Goal: Information Seeking & Learning: Learn about a topic

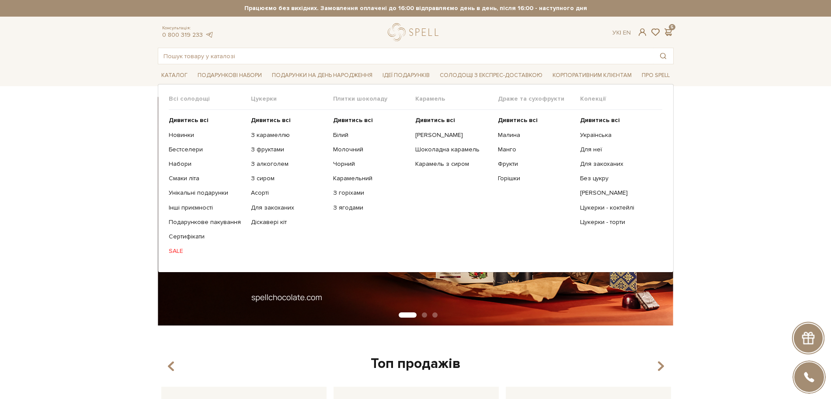
click at [267, 98] on span "Цукерки" at bounding box center [292, 99] width 82 height 8
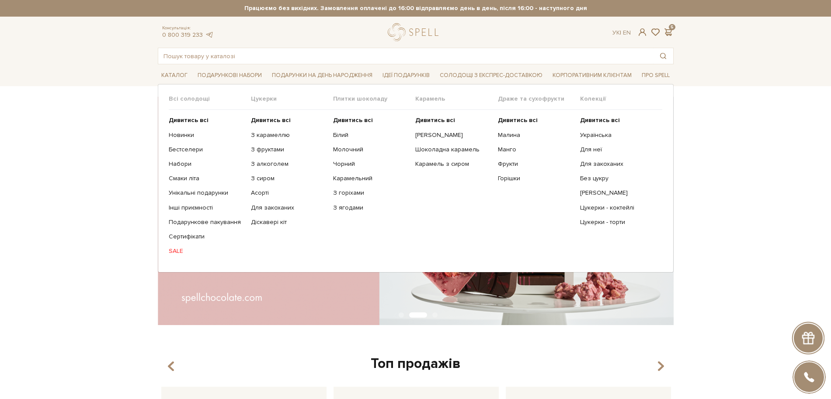
click at [268, 114] on ul "Дивитись всі З карамеллю З фруктами З алкоголем З сиром Асорті" at bounding box center [292, 186] width 82 height 152
click at [268, 118] on b "Дивитись всі" at bounding box center [271, 119] width 40 height 7
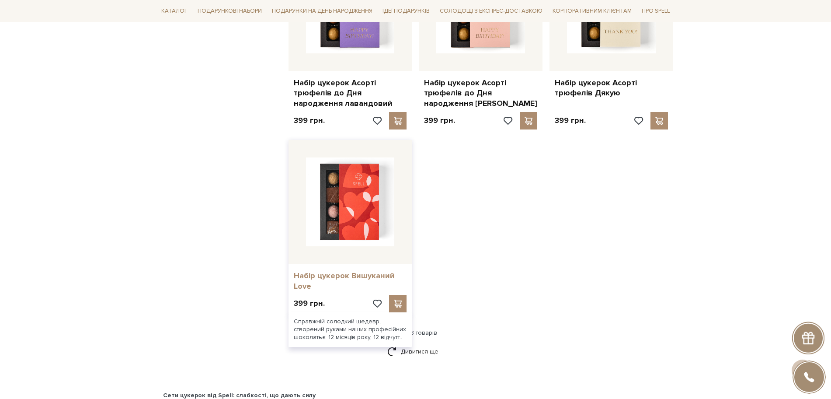
scroll to position [984, 0]
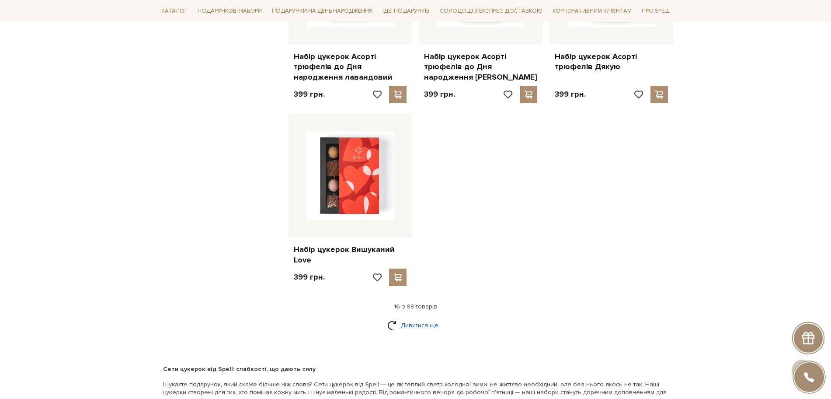
click at [428, 324] on link "Дивитися ще" at bounding box center [416, 325] width 57 height 15
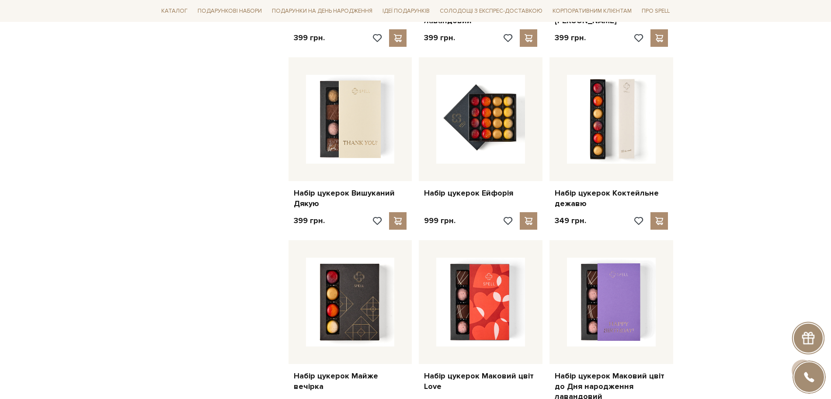
scroll to position [1257, 0]
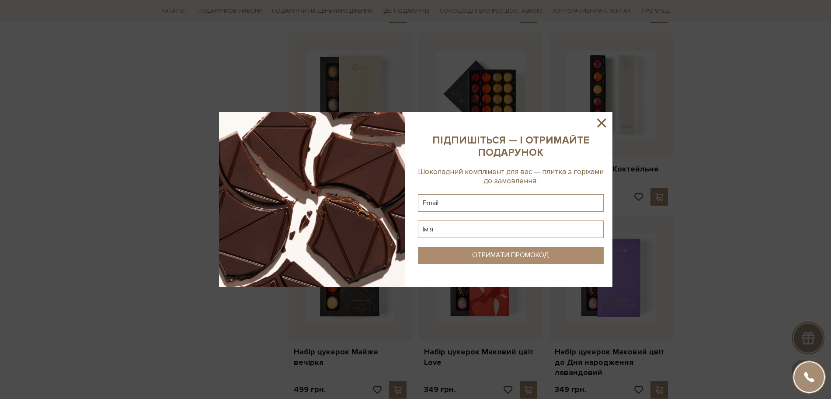
click at [606, 120] on icon at bounding box center [601, 122] width 15 height 15
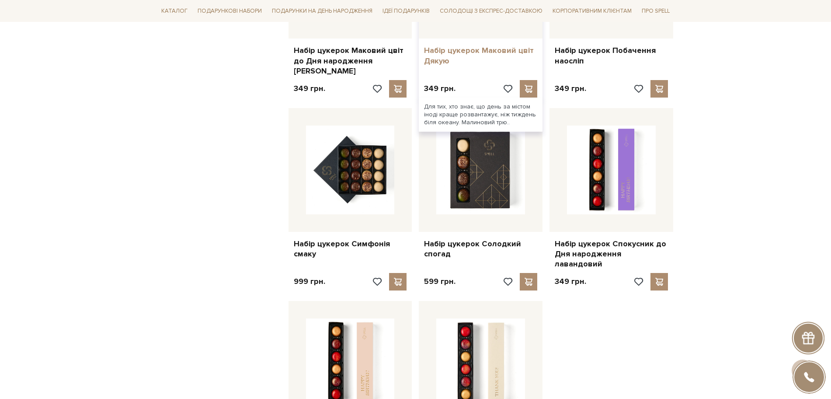
scroll to position [1640, 0]
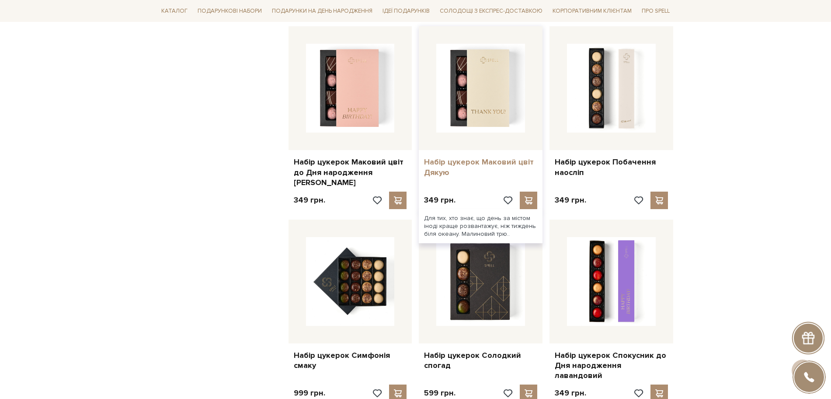
click at [457, 157] on link "Набір цукерок Маковий цвіт Дякую" at bounding box center [480, 167] width 113 height 21
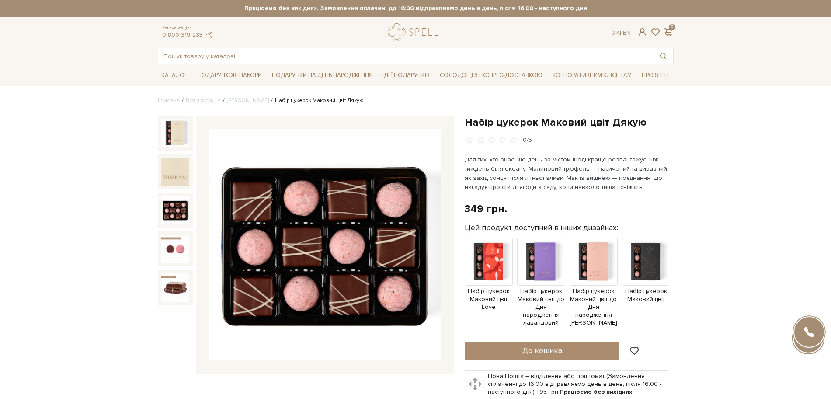
click at [175, 195] on div at bounding box center [175, 209] width 35 height 35
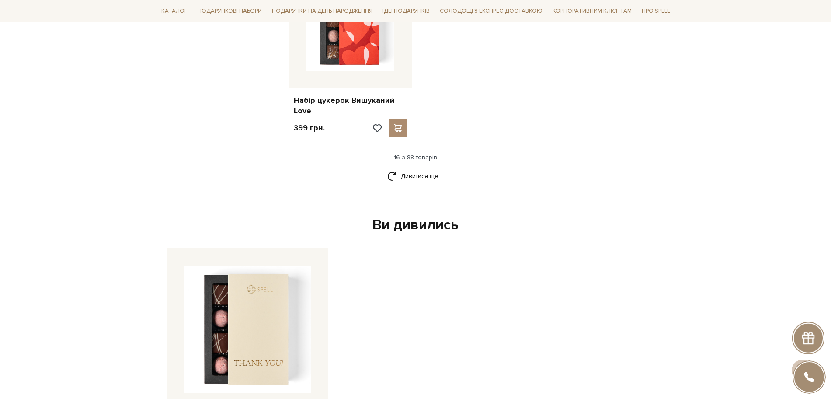
scroll to position [1243, 0]
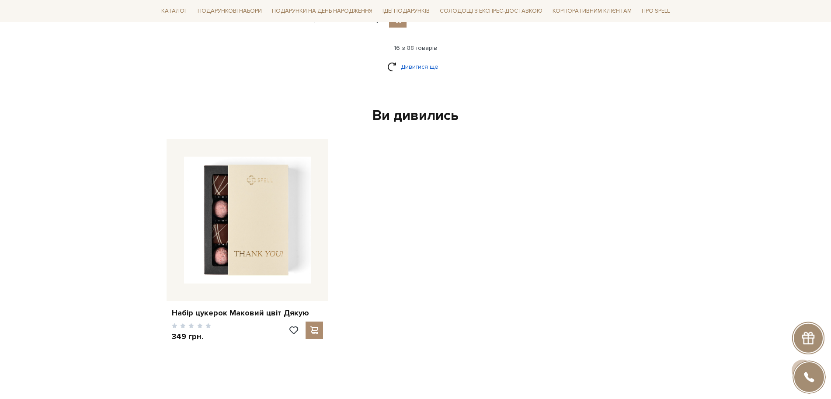
click at [411, 69] on link "Дивитися ще" at bounding box center [416, 66] width 57 height 15
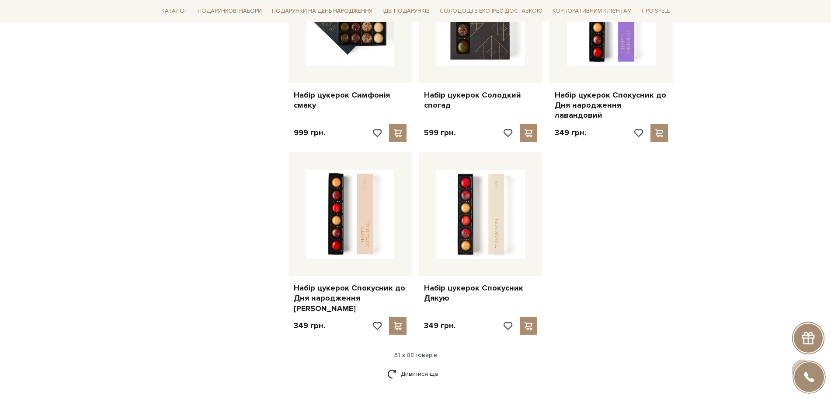
scroll to position [1953, 0]
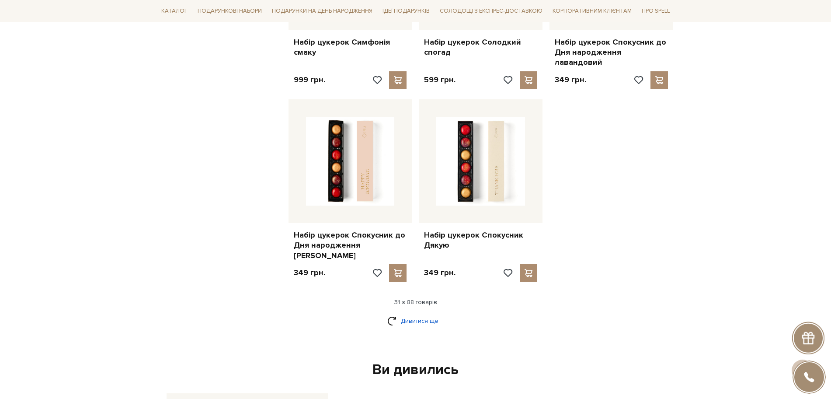
click at [412, 313] on link "Дивитися ще" at bounding box center [416, 320] width 57 height 15
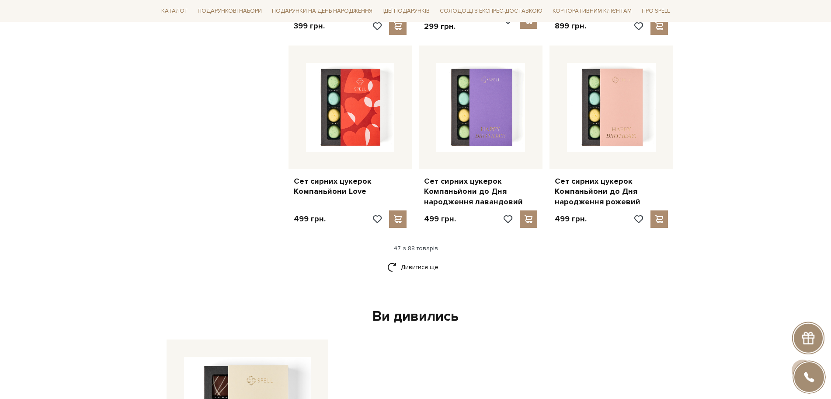
scroll to position [2992, 0]
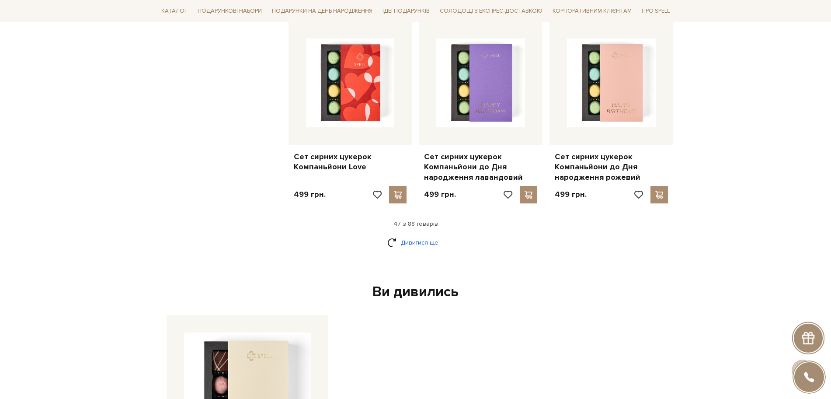
click at [413, 235] on link "Дивитися ще" at bounding box center [416, 242] width 57 height 15
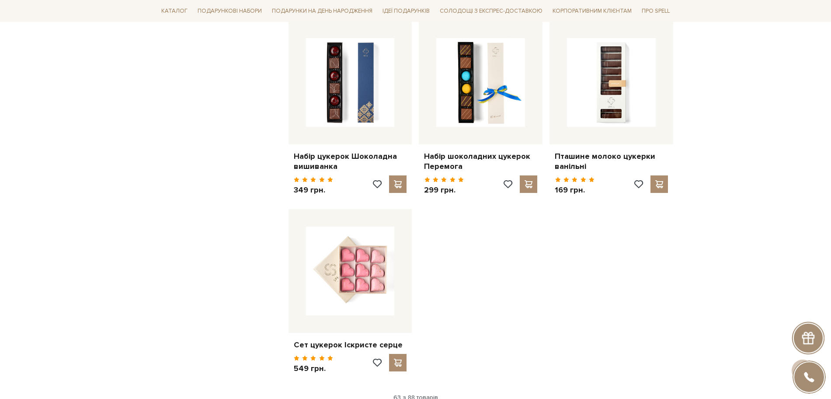
scroll to position [4031, 0]
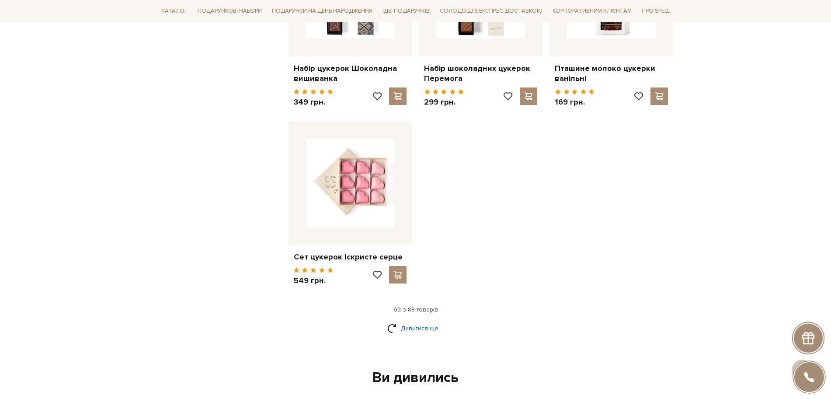
click at [408, 321] on link "Дивитися ще" at bounding box center [416, 328] width 57 height 15
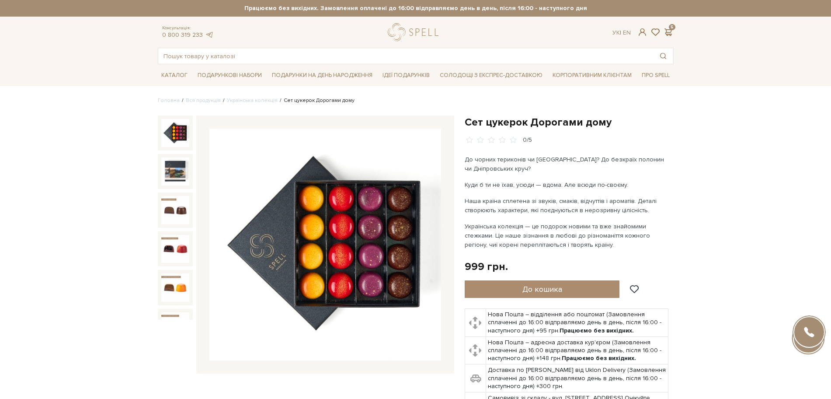
click at [352, 211] on img at bounding box center [326, 245] width 232 height 232
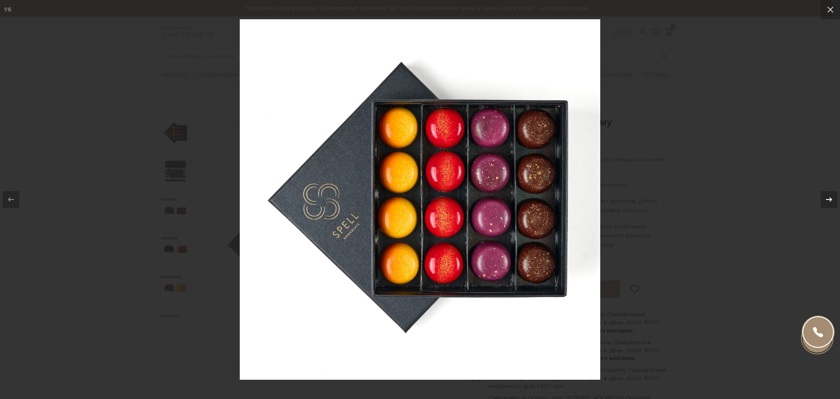
click at [830, 197] on icon at bounding box center [829, 199] width 10 height 10
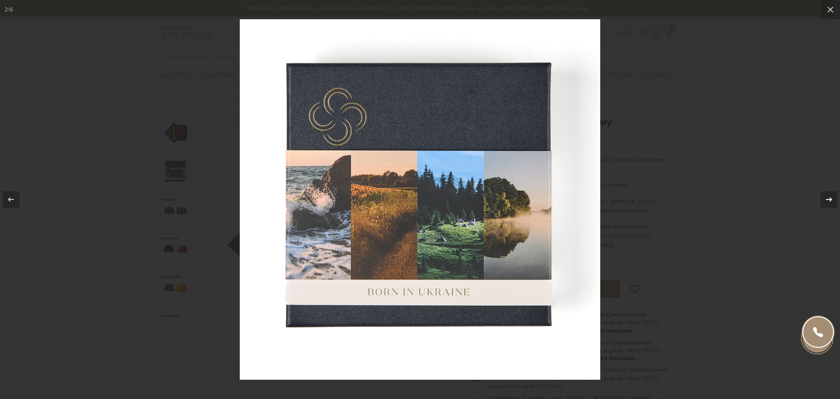
click at [824, 203] on icon at bounding box center [829, 199] width 10 height 10
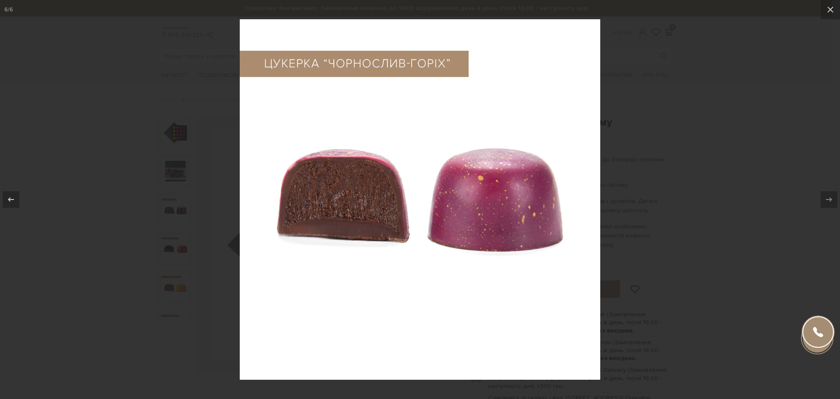
click at [675, 160] on div at bounding box center [420, 199] width 840 height 399
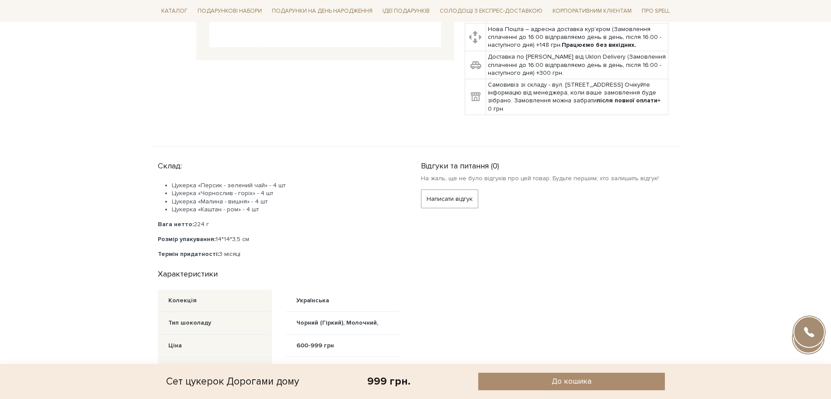
scroll to position [55, 0]
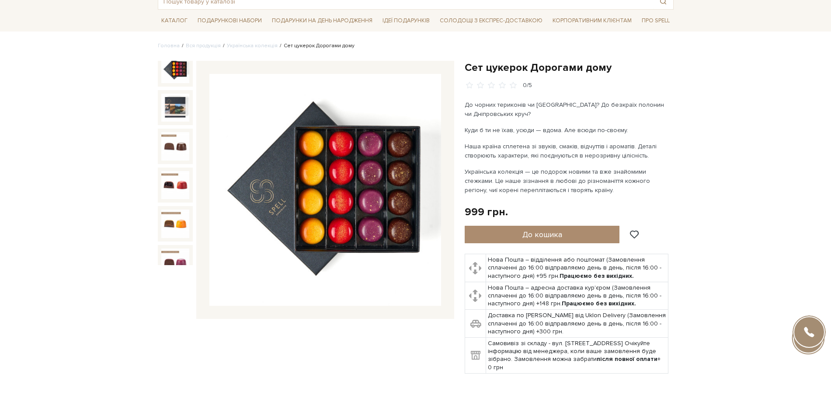
click at [465, 104] on p "До чорних териконів чи Чорного моря? До безкраїх полонин чи Дніпровських круч?" at bounding box center [567, 109] width 205 height 18
drag, startPoint x: 465, startPoint y: 105, endPoint x: 582, endPoint y: 188, distance: 143.1
click at [582, 188] on div "До чорних териконів чи Чорного моря? До безкраїх полонин чи Дніпровських круч? …" at bounding box center [567, 147] width 205 height 94
copy div "До чорних териконів чи Чорного моря? До безкраїх полонин чи Дніпровських круч? …"
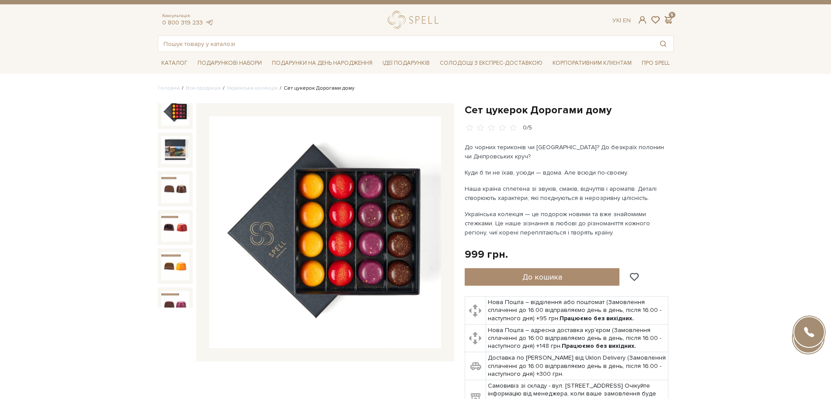
scroll to position [0, 0]
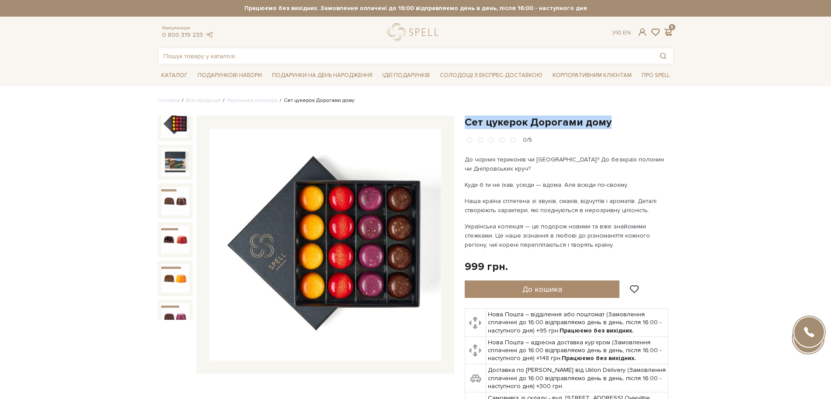
drag, startPoint x: 468, startPoint y: 121, endPoint x: 612, endPoint y: 123, distance: 144.4
click at [612, 123] on h1 "Сет цукерок Дорогами дому" at bounding box center [569, 122] width 209 height 14
copy h1 "Сет цукерок Дорогами дому"
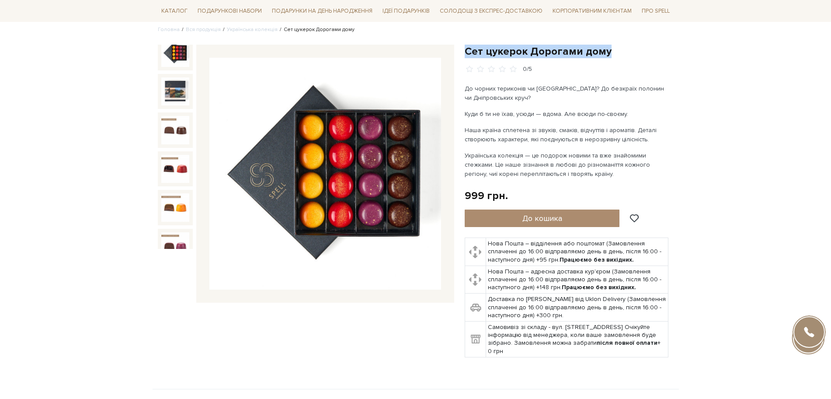
scroll to position [219, 0]
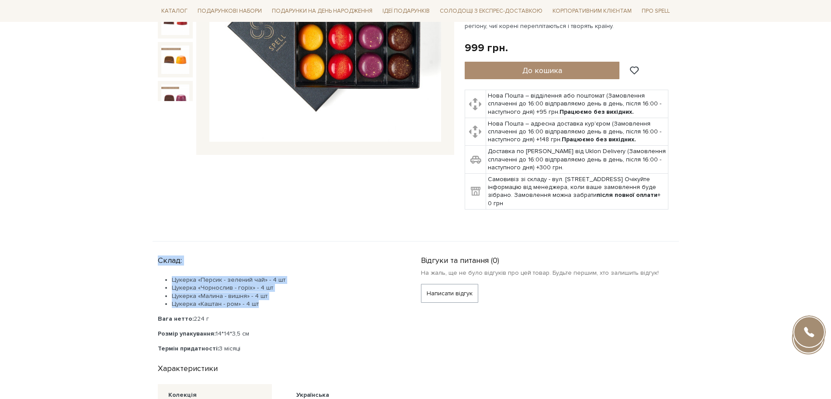
drag, startPoint x: 158, startPoint y: 262, endPoint x: 269, endPoint y: 307, distance: 119.5
click at [269, 307] on div "Склад: Цукерка «Персик - зелений чай» - 4 шт Цукерка «Чорнослив - горіх» - 4 шт…" at bounding box center [284, 302] width 253 height 101
copy div "Склад: Цукерка «Персик - зелений чай» - 4 шт Цукерка «Чорнослив - горіх» - 4 шт…"
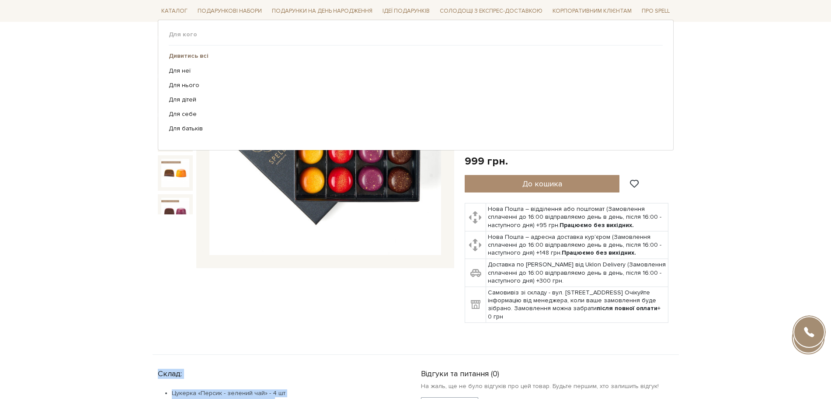
scroll to position [0, 0]
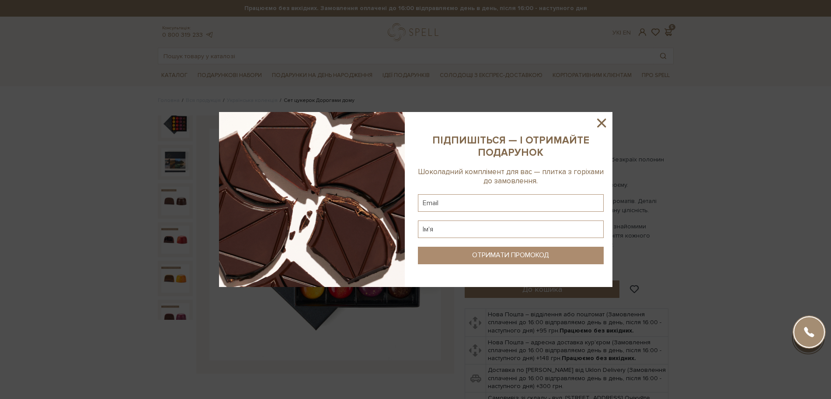
click at [420, 28] on div at bounding box center [415, 199] width 831 height 399
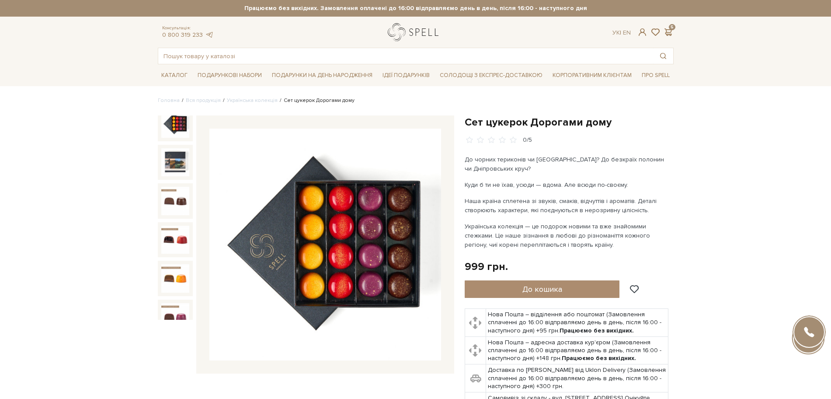
click at [410, 23] on link "logo" at bounding box center [415, 32] width 55 height 18
